Goal: Navigation & Orientation: Find specific page/section

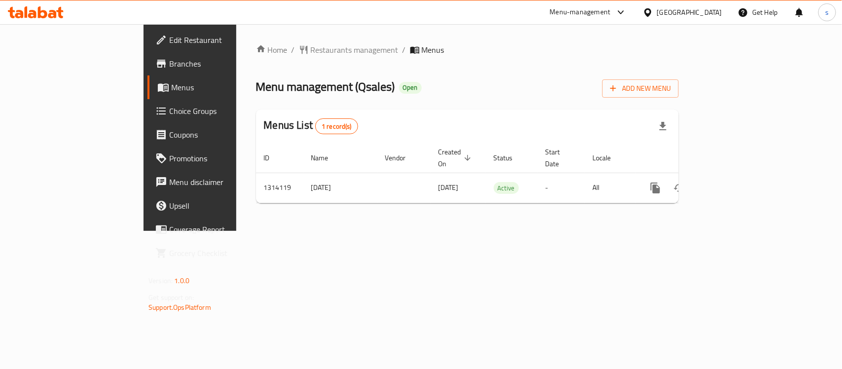
click at [653, 11] on icon at bounding box center [648, 12] width 10 height 10
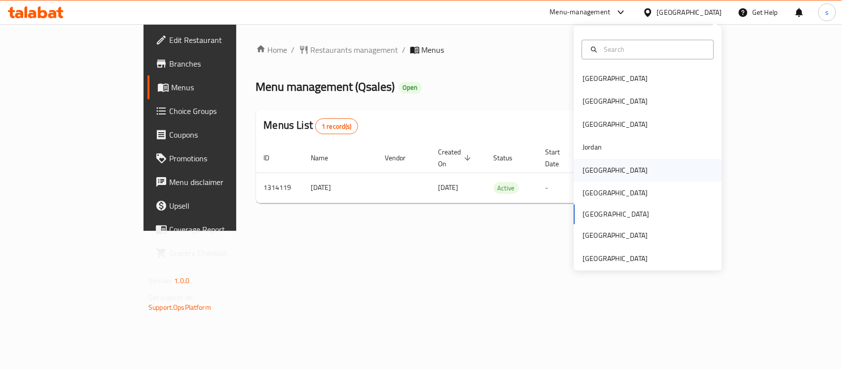
click at [585, 171] on div "[GEOGRAPHIC_DATA]" at bounding box center [615, 170] width 65 height 11
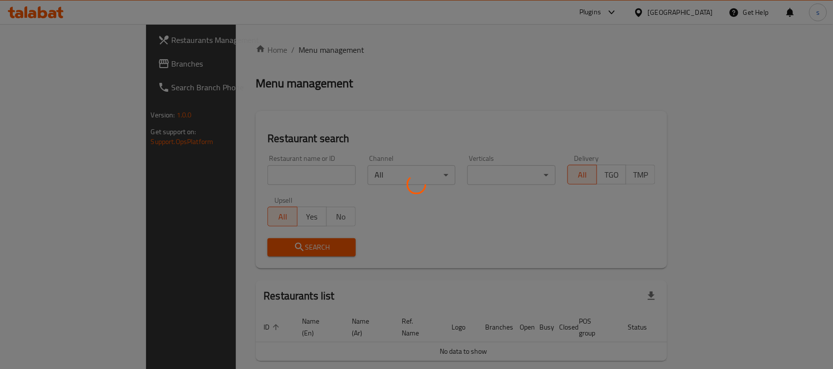
click at [44, 62] on div at bounding box center [416, 184] width 833 height 369
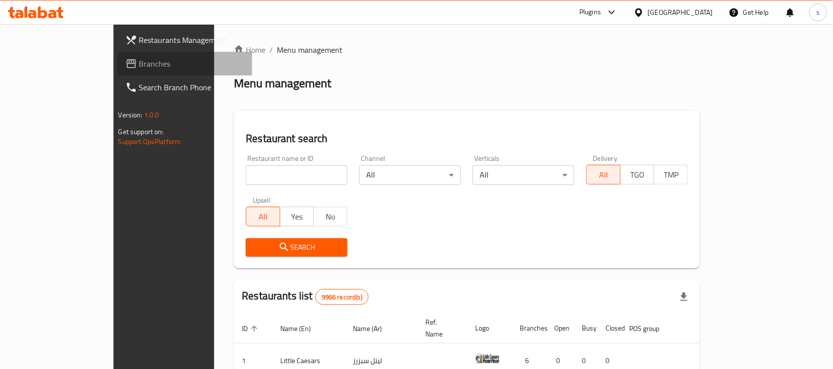
click at [139, 62] on span "Branches" at bounding box center [192, 64] width 106 height 12
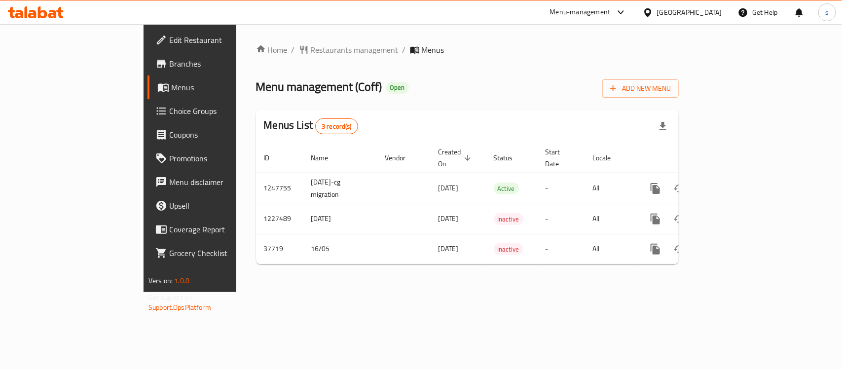
click at [701, 15] on div "[GEOGRAPHIC_DATA]" at bounding box center [689, 12] width 65 height 11
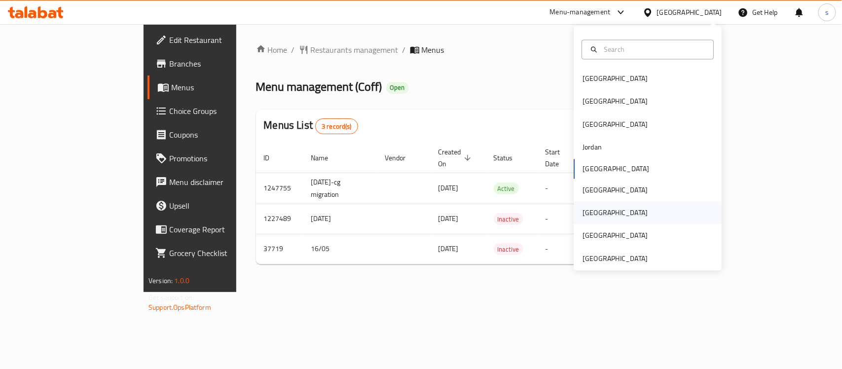
click at [583, 217] on div "[GEOGRAPHIC_DATA]" at bounding box center [615, 213] width 65 height 11
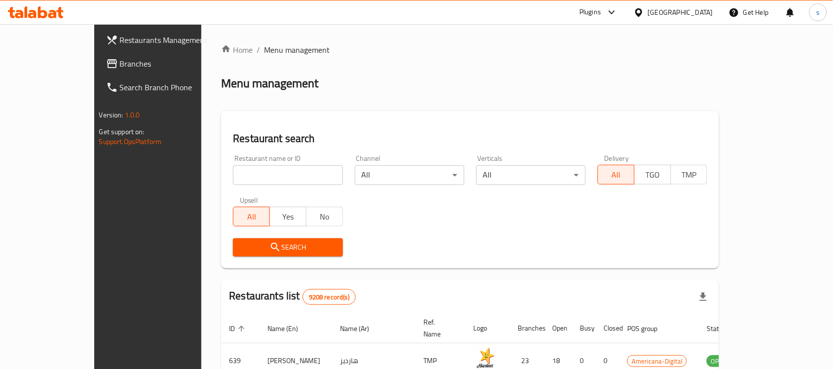
click at [120, 69] on span "Branches" at bounding box center [173, 64] width 106 height 12
